Goal: Navigation & Orientation: Find specific page/section

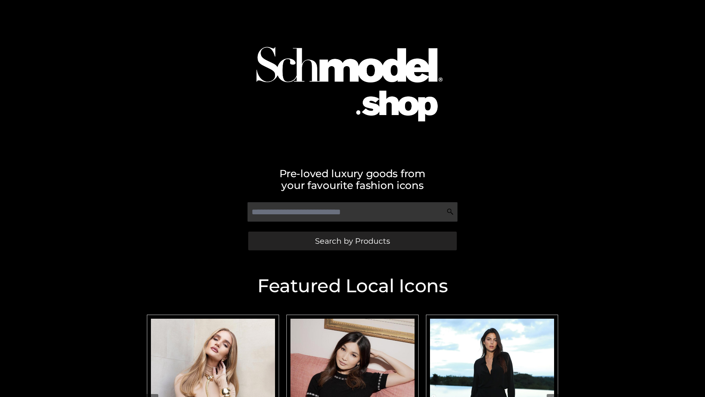
click at [352, 241] on span "Search by Products" at bounding box center [352, 241] width 75 height 8
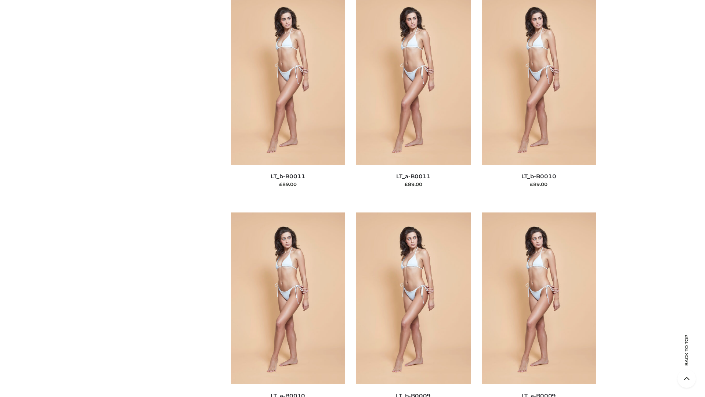
scroll to position [3298, 0]
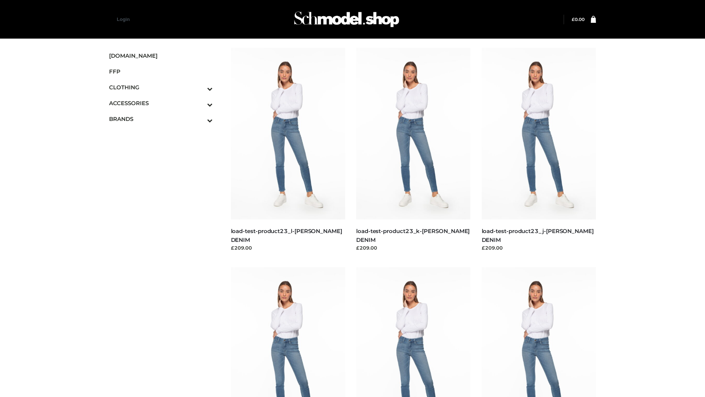
scroll to position [644, 0]
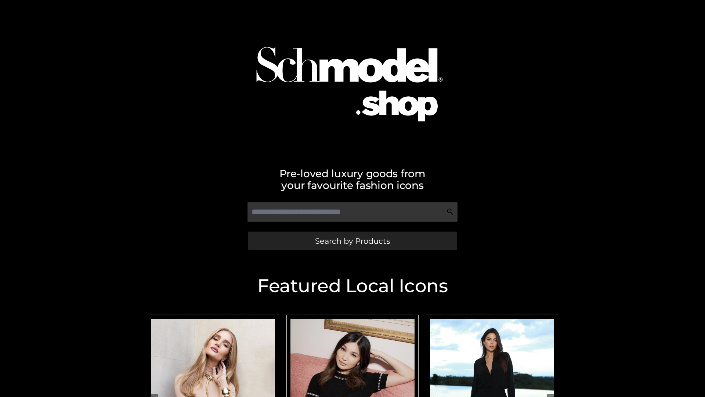
click at [352, 241] on span "Search by Products" at bounding box center [352, 241] width 75 height 8
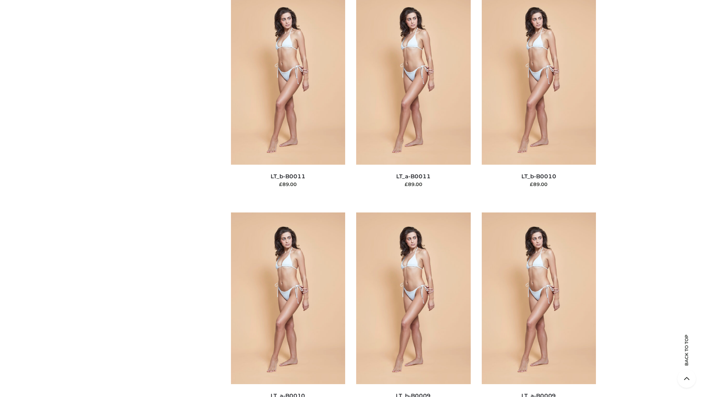
scroll to position [3298, 0]
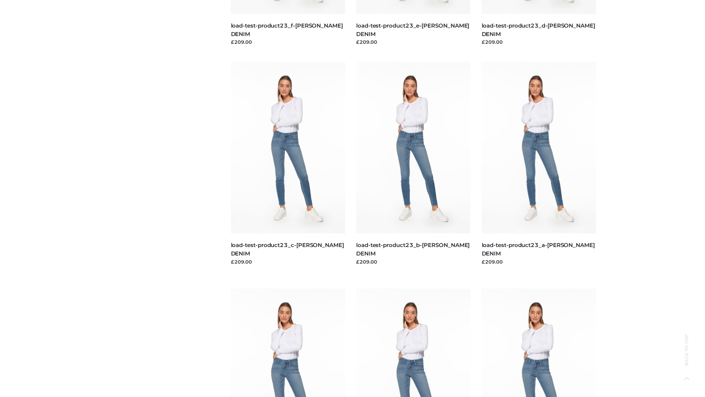
scroll to position [644, 0]
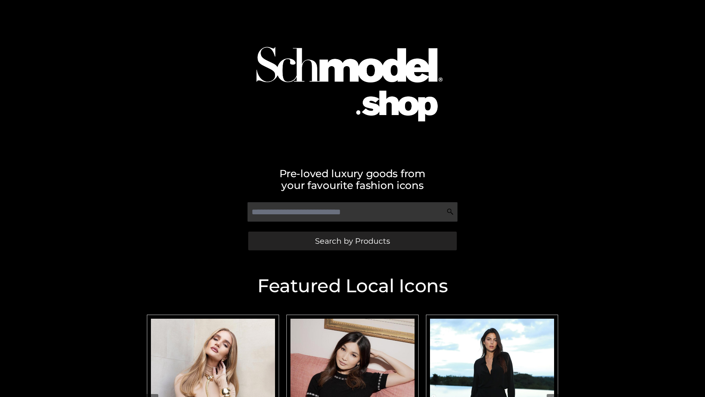
click at [352, 241] on span "Search by Products" at bounding box center [352, 241] width 75 height 8
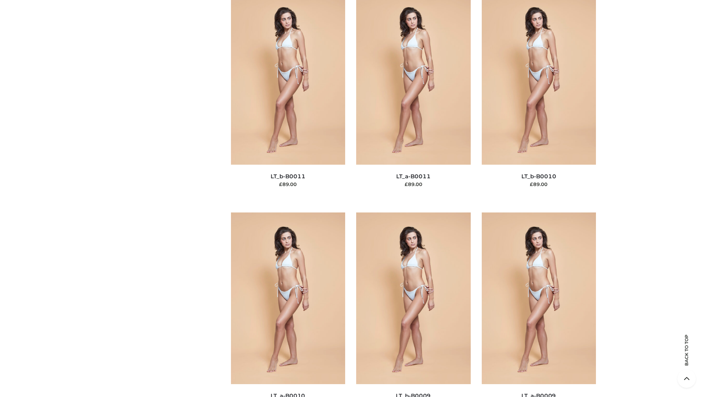
scroll to position [3298, 0]
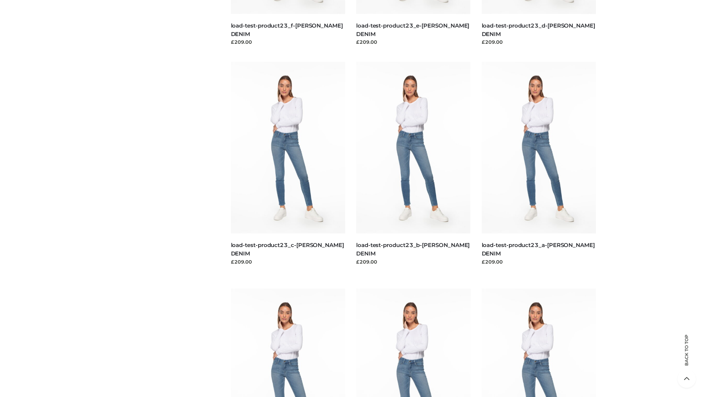
scroll to position [644, 0]
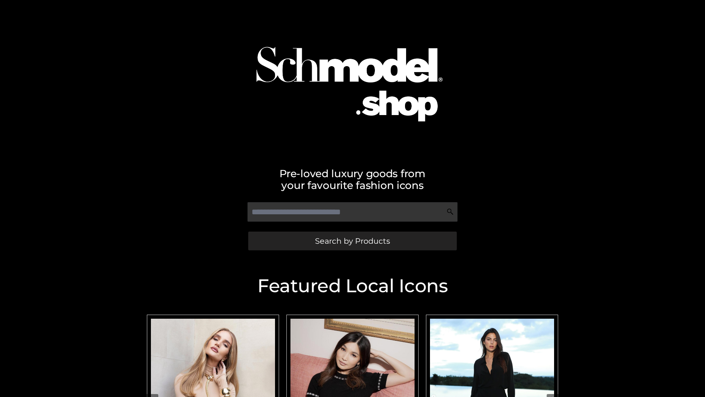
click at [352, 241] on span "Search by Products" at bounding box center [352, 241] width 75 height 8
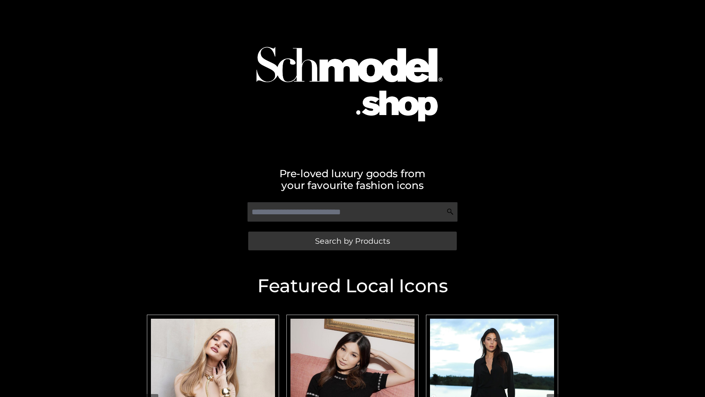
click at [352, 241] on span "Search by Products" at bounding box center [352, 241] width 75 height 8
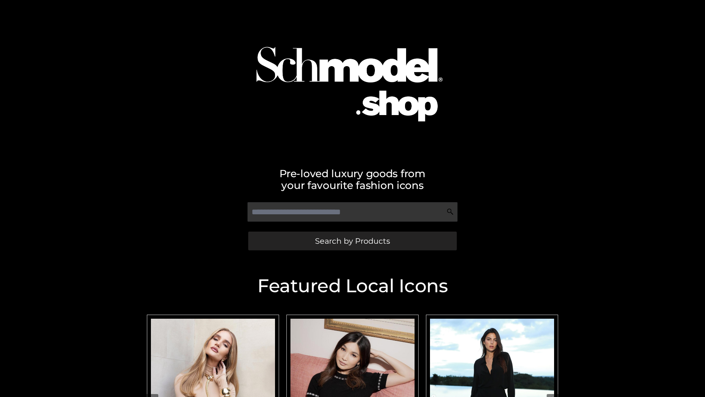
click at [352, 241] on span "Search by Products" at bounding box center [352, 241] width 75 height 8
